Goal: Task Accomplishment & Management: Manage account settings

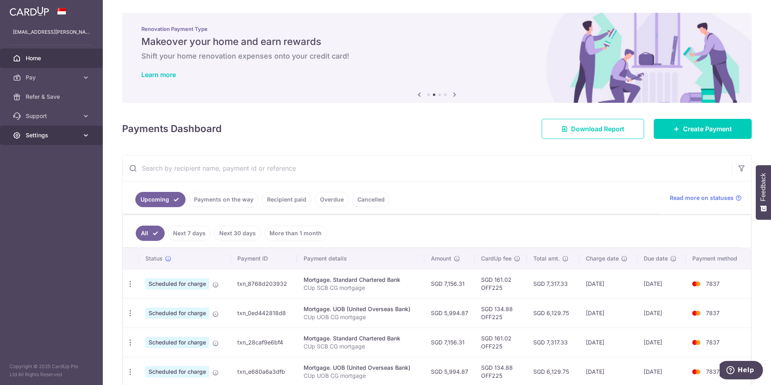
click at [44, 135] on span "Settings" at bounding box center [52, 135] width 53 height 8
click at [40, 172] on span "Logout" at bounding box center [52, 174] width 53 height 8
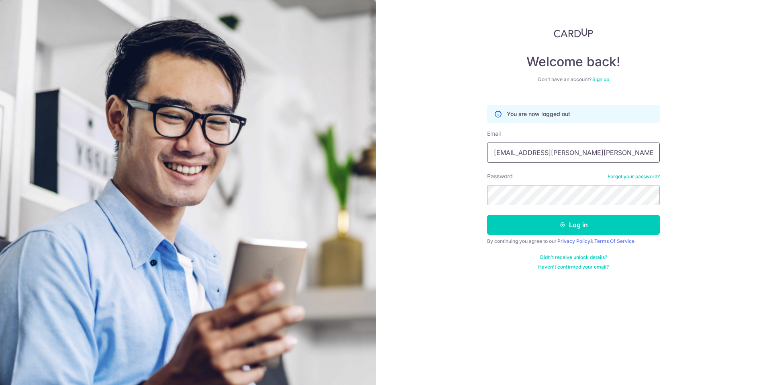
click at [544, 157] on input "[EMAIL_ADDRESS][PERSON_NAME][PERSON_NAME][DOMAIN_NAME]" at bounding box center [573, 153] width 173 height 20
type input "yi1606@yahoo.com"
click at [548, 223] on button "Log in" at bounding box center [573, 225] width 173 height 20
